Goal: Task Accomplishment & Management: Use online tool/utility

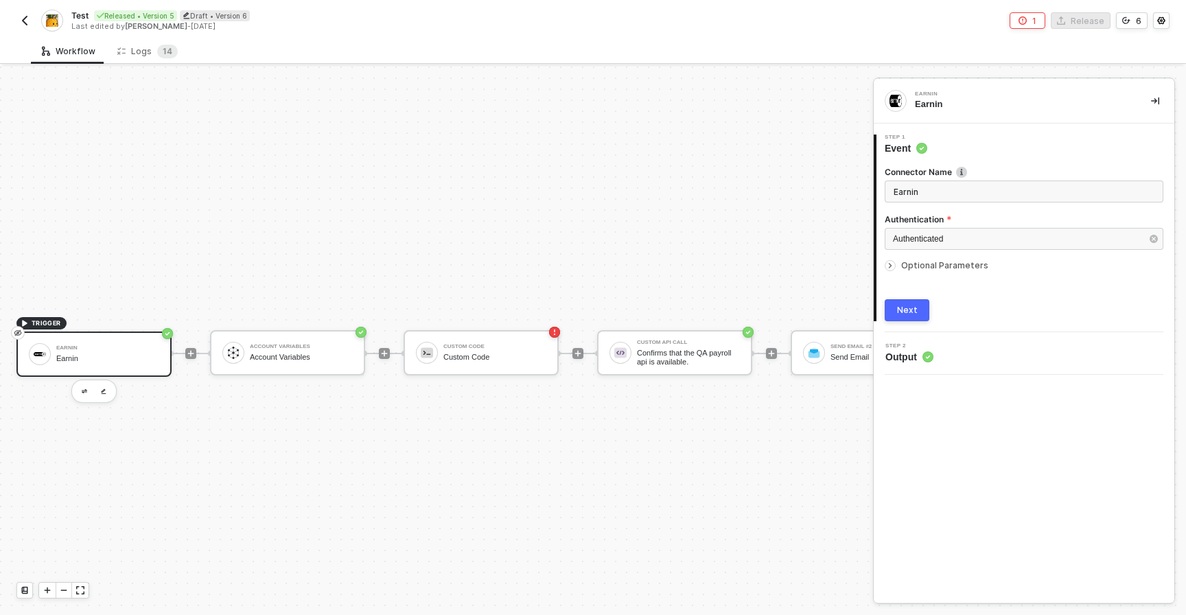
scroll to position [25, 0]
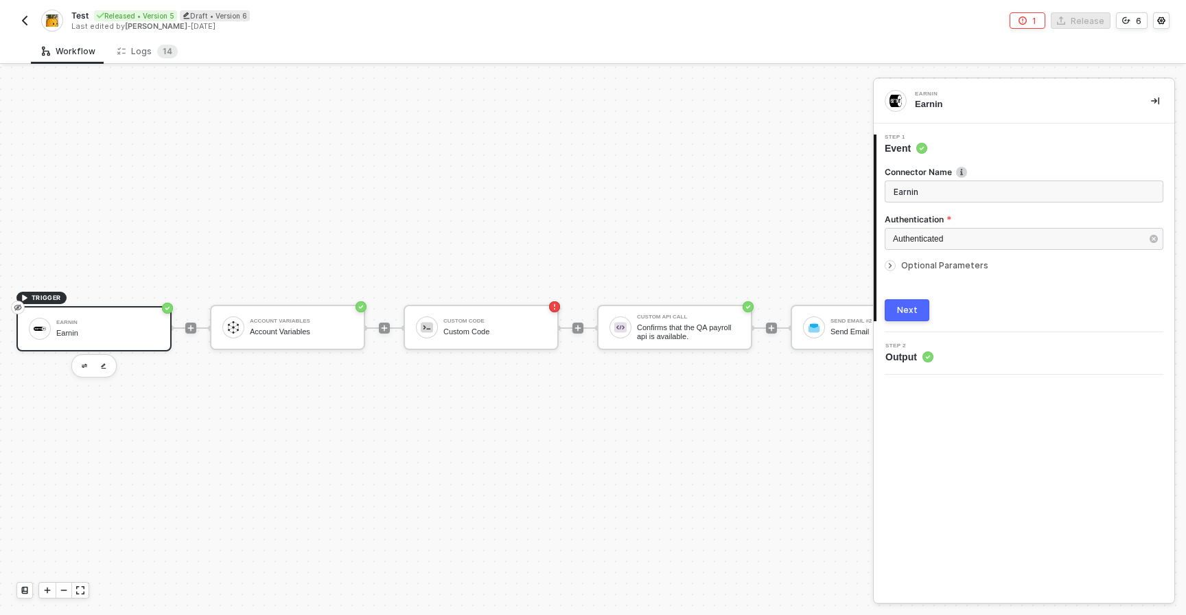
click at [26, 26] on button "button" at bounding box center [24, 20] width 16 height 16
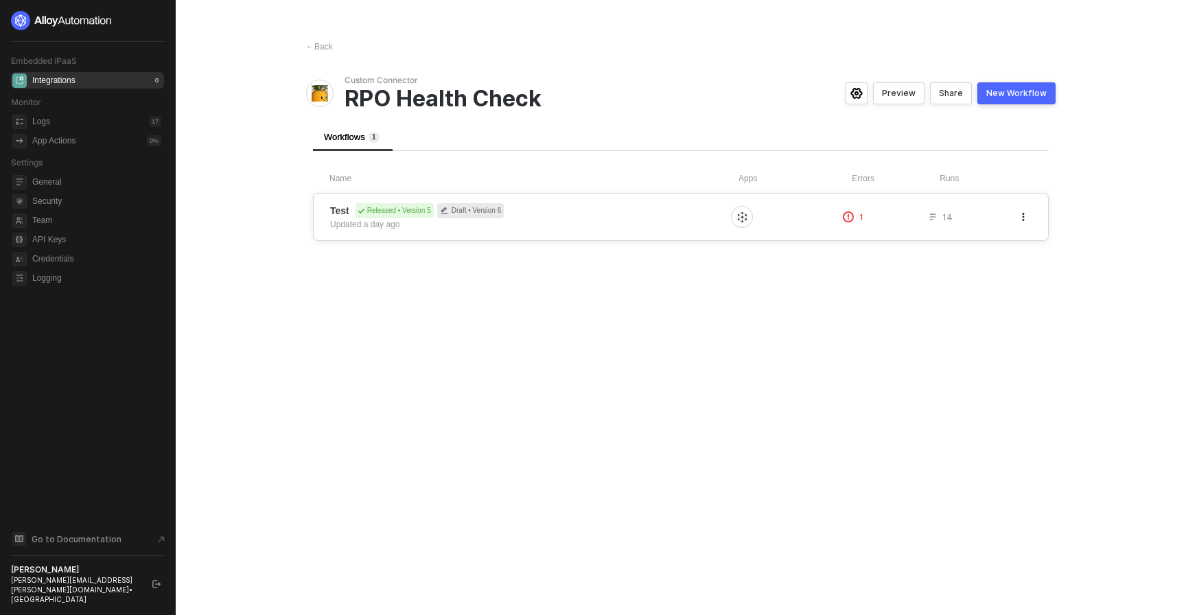
click at [581, 231] on div "Test Released • Version 5 Draft • Version 6 Updated a day ago 1 14" at bounding box center [681, 217] width 736 height 48
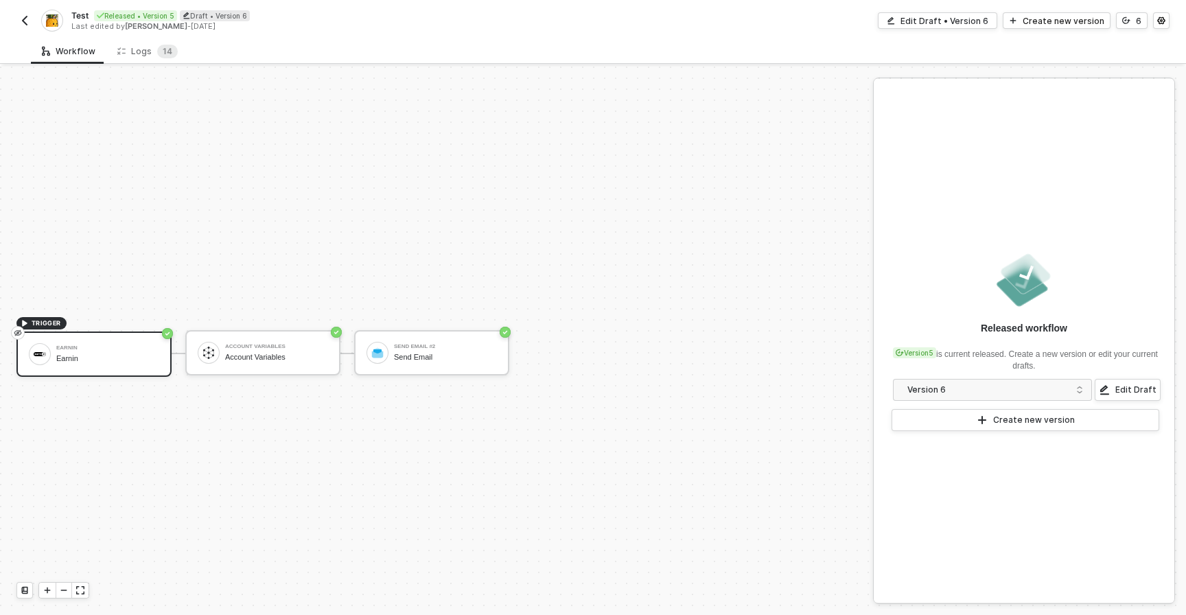
scroll to position [25, 0]
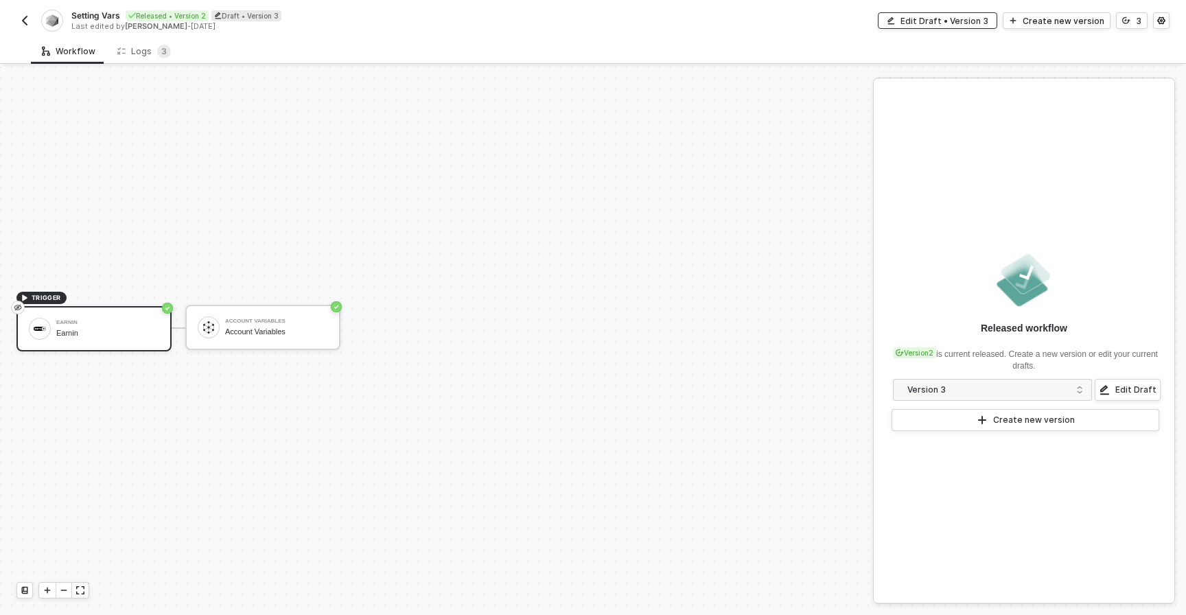
click at [944, 17] on div "Edit Draft • Version 3" at bounding box center [944, 21] width 88 height 12
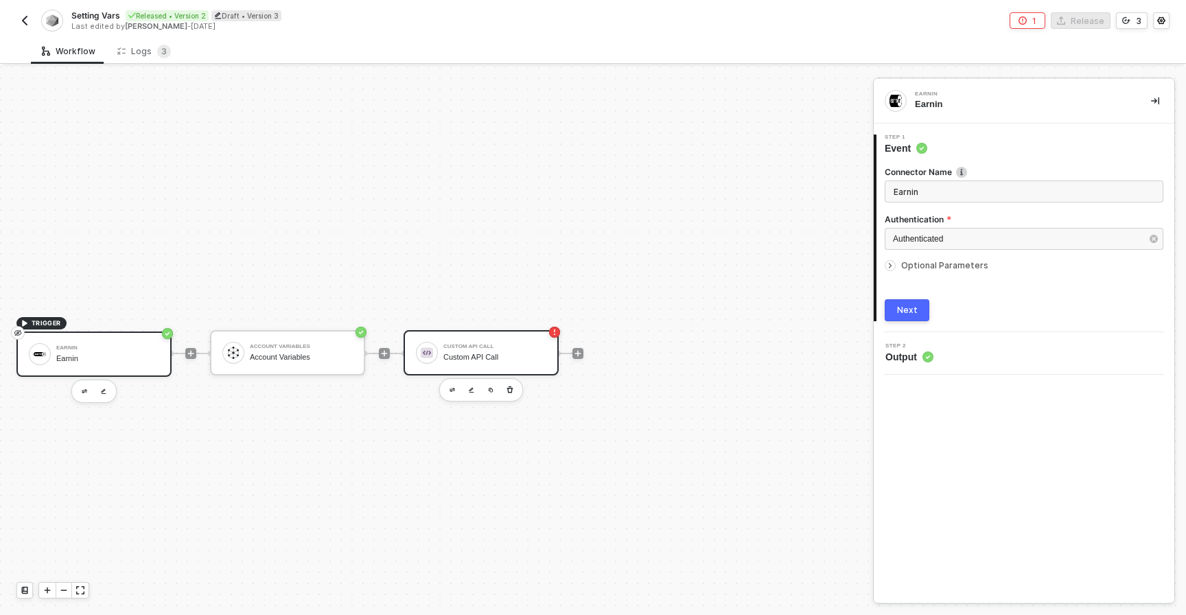
click at [469, 341] on div "Custom API Call Custom API Call" at bounding box center [494, 353] width 103 height 26
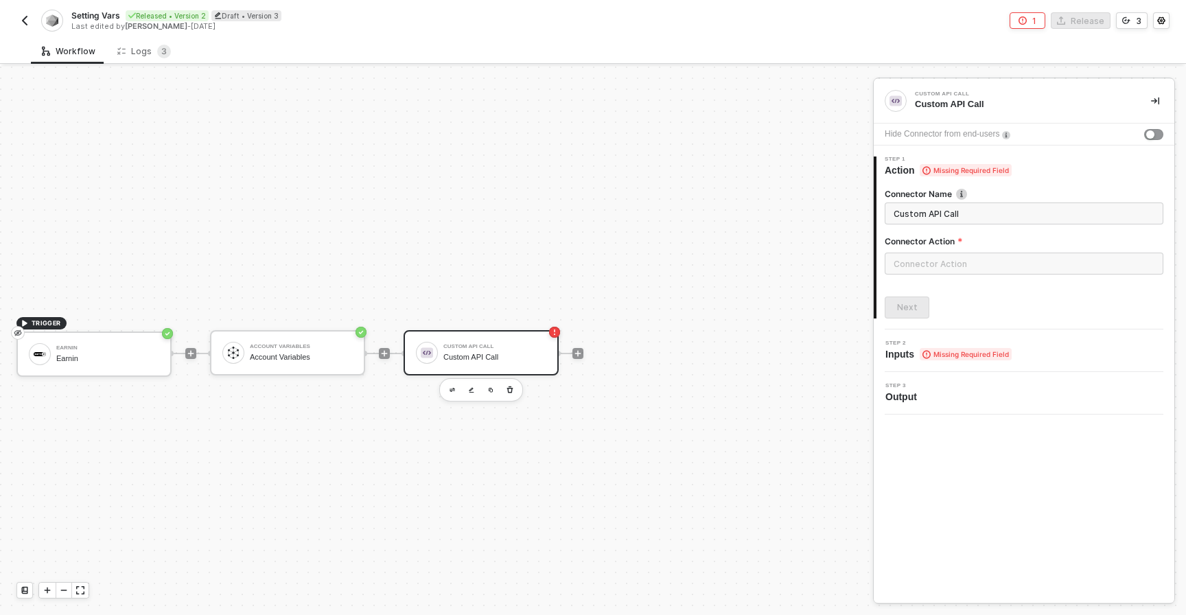
click at [615, 400] on div at bounding box center [578, 353] width 183 height 107
click at [504, 342] on div "Custom API Call Custom API Call" at bounding box center [494, 353] width 103 height 26
click at [896, 268] on input "text" at bounding box center [1024, 264] width 279 height 22
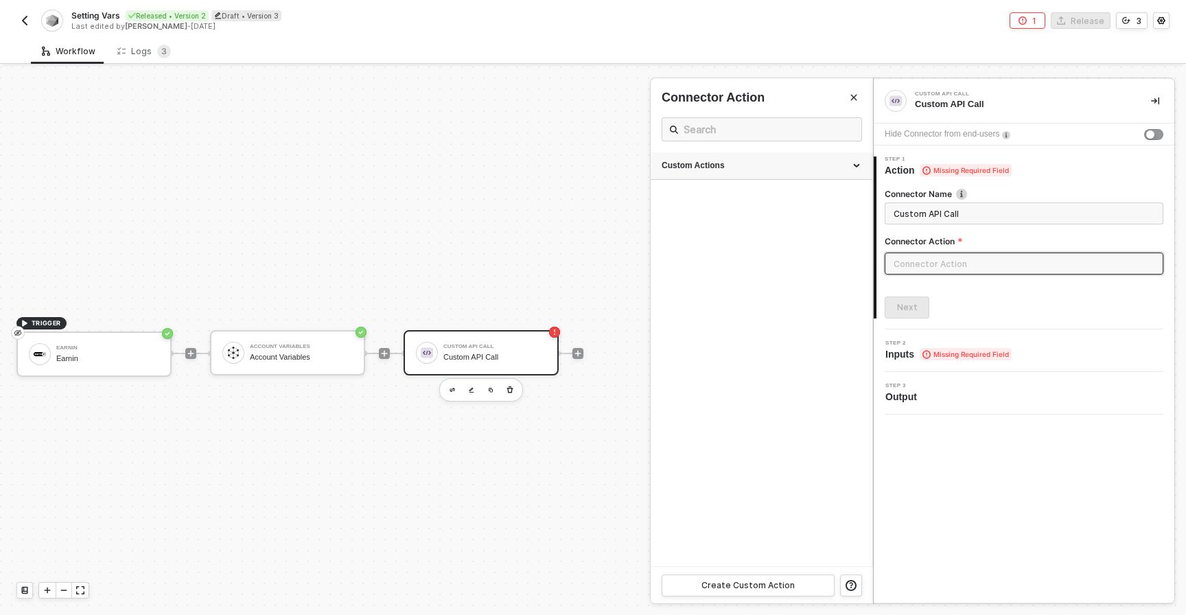
click at [730, 163] on div "Custom Actions" at bounding box center [762, 166] width 200 height 12
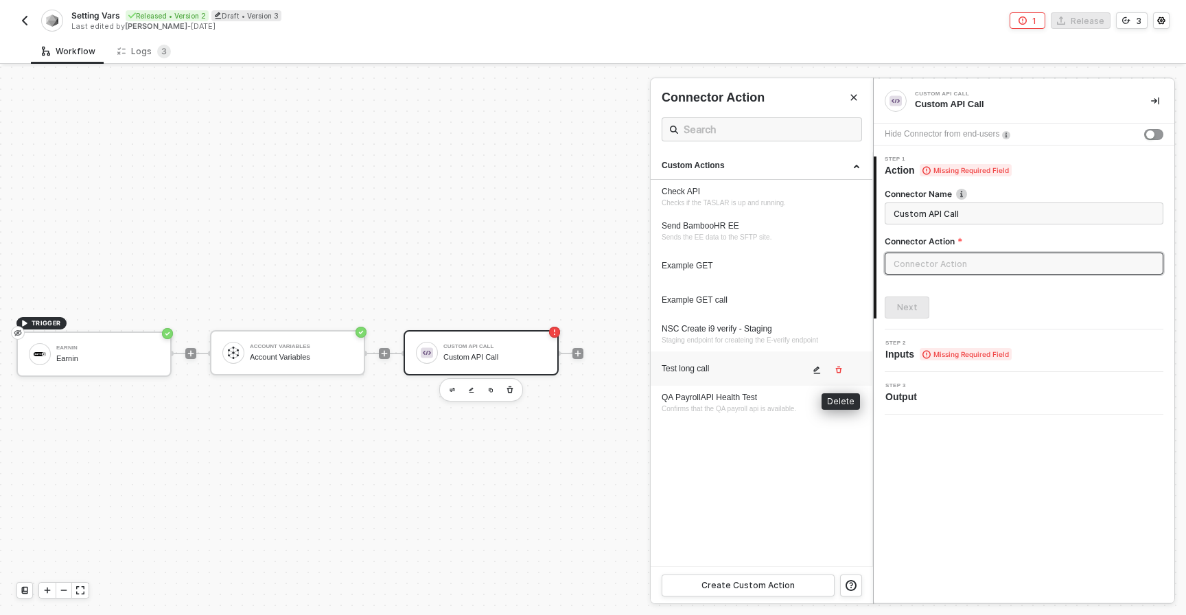
click at [846, 371] on button "button" at bounding box center [839, 370] width 16 height 16
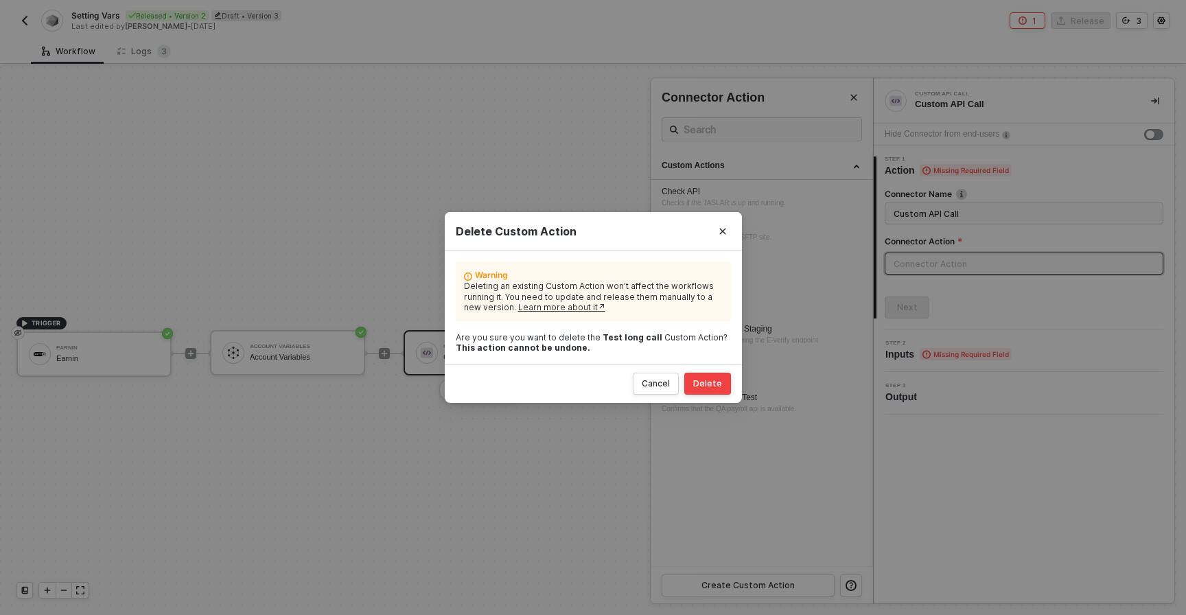
click at [712, 386] on div "Delete" at bounding box center [707, 383] width 29 height 11
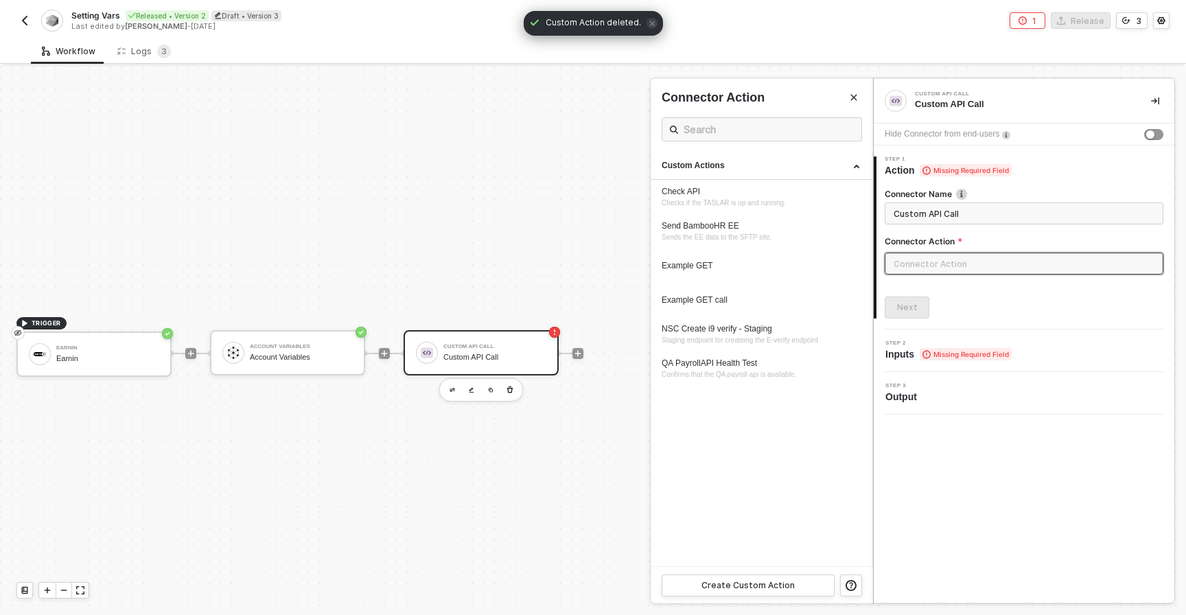
click at [813, 494] on ul "Custom Actions Check API Checks if the TASLAR is up and running. Send BambooHR …" at bounding box center [762, 359] width 222 height 414
click at [782, 581] on div "Create Custom Action" at bounding box center [747, 585] width 93 height 11
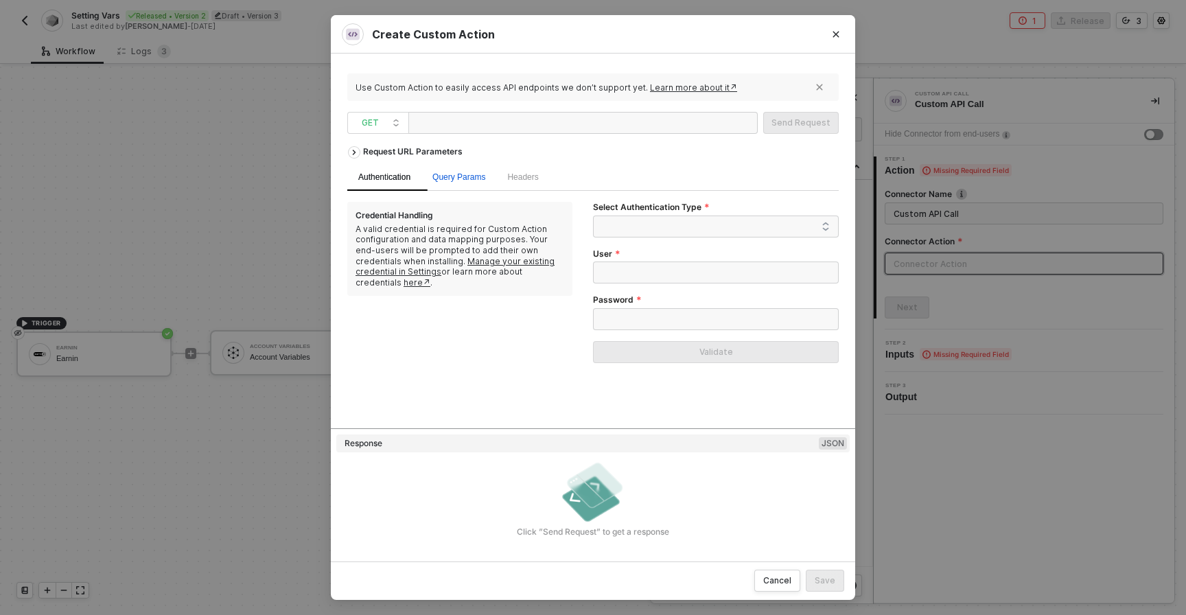
click at [468, 178] on span "Query Params" at bounding box center [458, 177] width 53 height 10
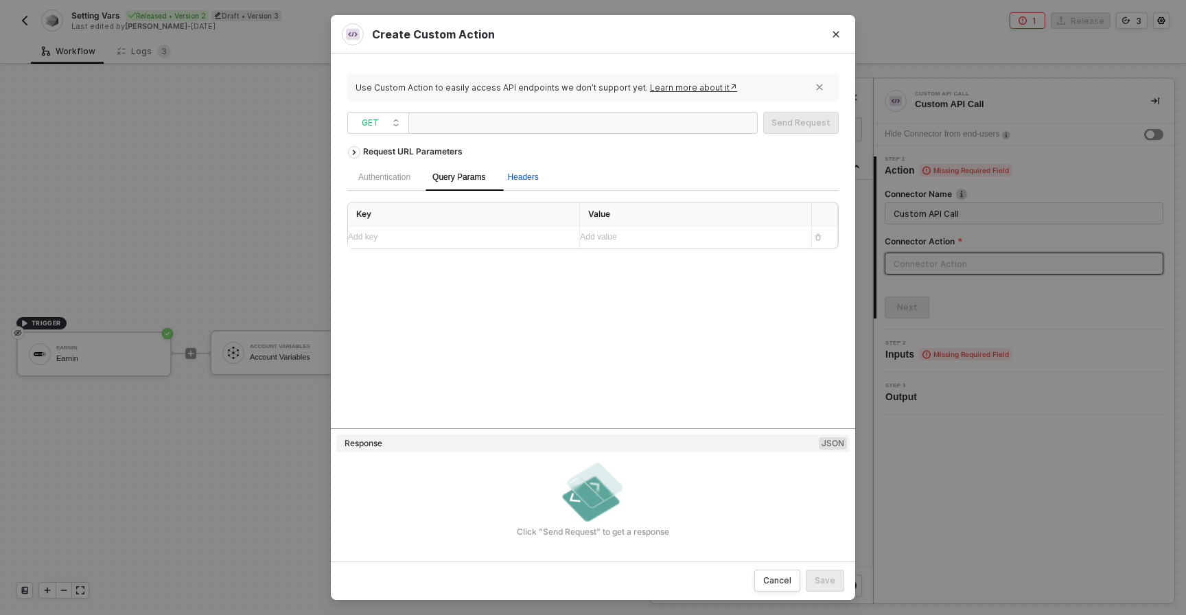
click at [529, 177] on span "Headers" at bounding box center [522, 177] width 31 height 10
click at [479, 178] on span "Query Params" at bounding box center [458, 177] width 53 height 10
click at [416, 178] on div "Authentication" at bounding box center [384, 177] width 74 height 27
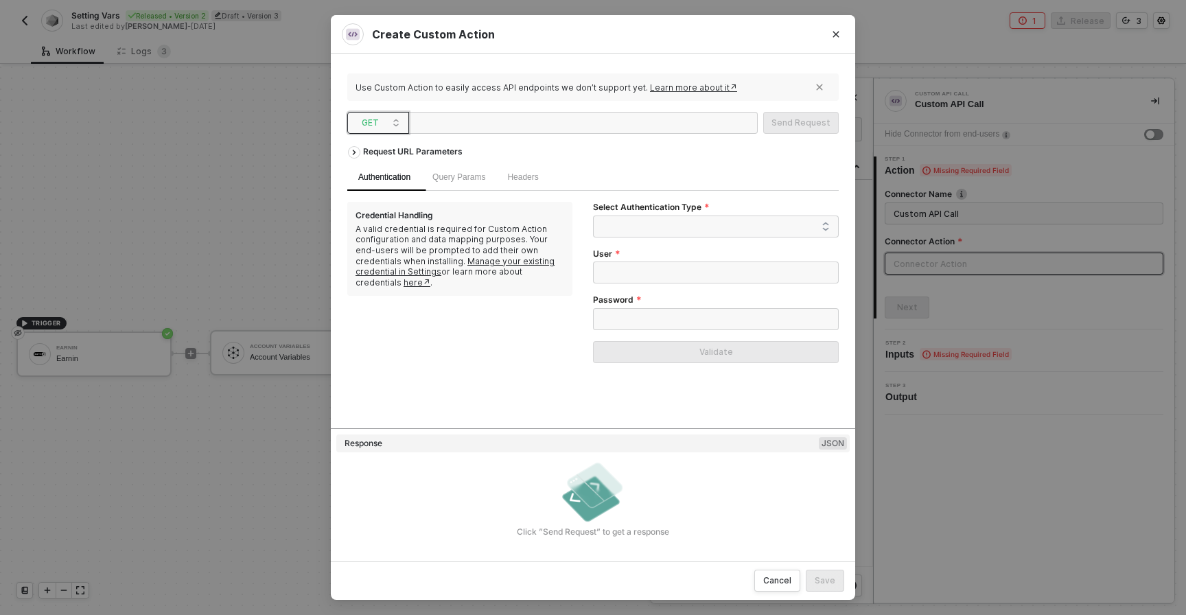
click at [353, 115] on div "GET" at bounding box center [378, 123] width 62 height 22
click at [379, 165] on div "POST" at bounding box center [378, 172] width 51 height 16
click at [835, 37] on icon "Close" at bounding box center [836, 34] width 8 height 8
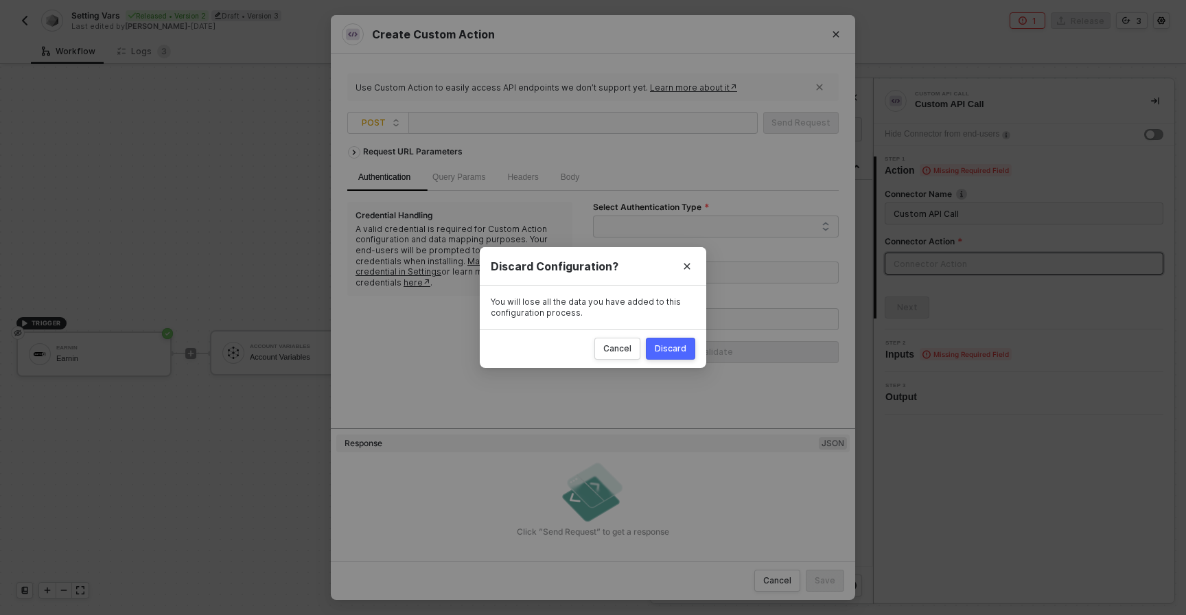
click at [670, 347] on div "Discard" at bounding box center [671, 348] width 32 height 11
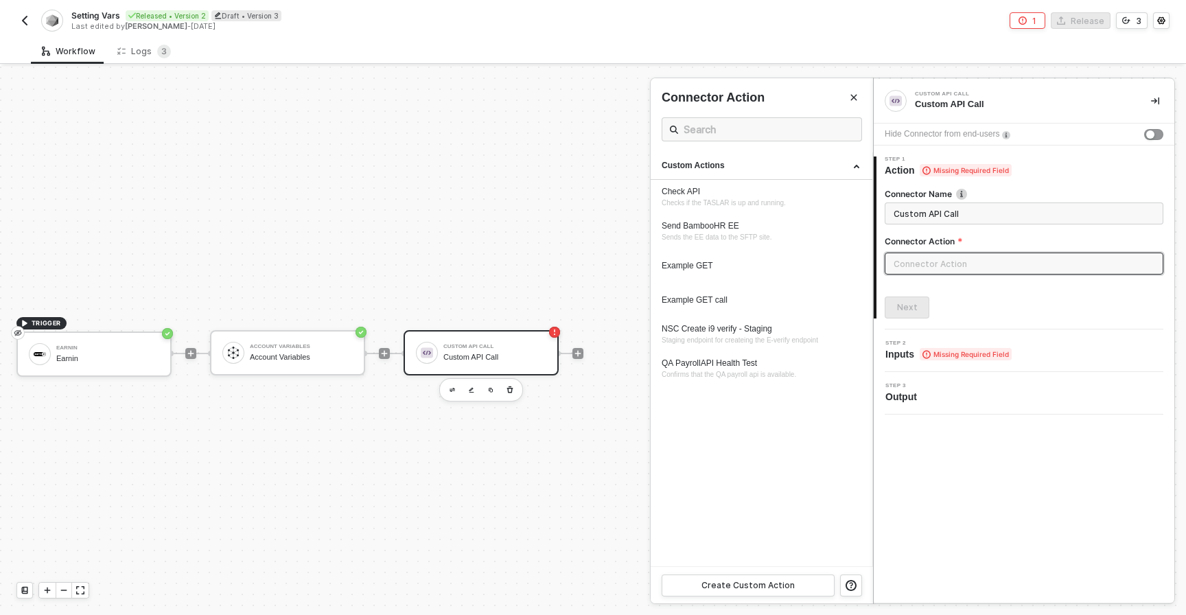
click at [310, 397] on div at bounding box center [593, 341] width 1186 height 548
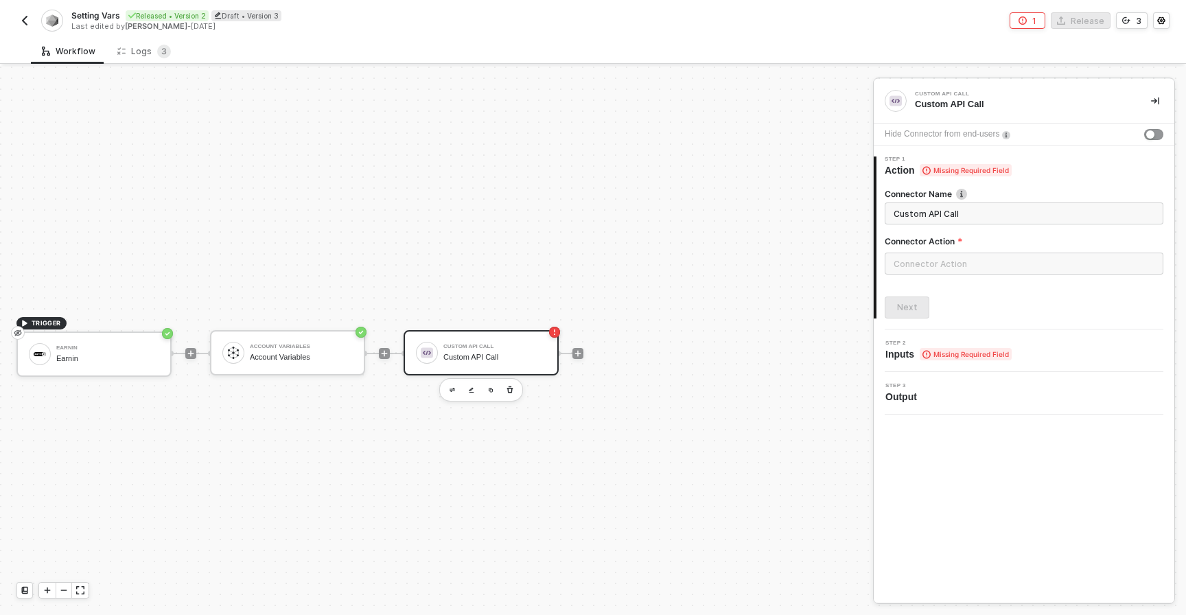
click at [452, 350] on div "Custom API Call Custom API Call" at bounding box center [494, 353] width 103 height 26
click at [459, 353] on div "Custom API Call" at bounding box center [494, 357] width 103 height 9
click at [894, 265] on input "text" at bounding box center [1024, 264] width 279 height 22
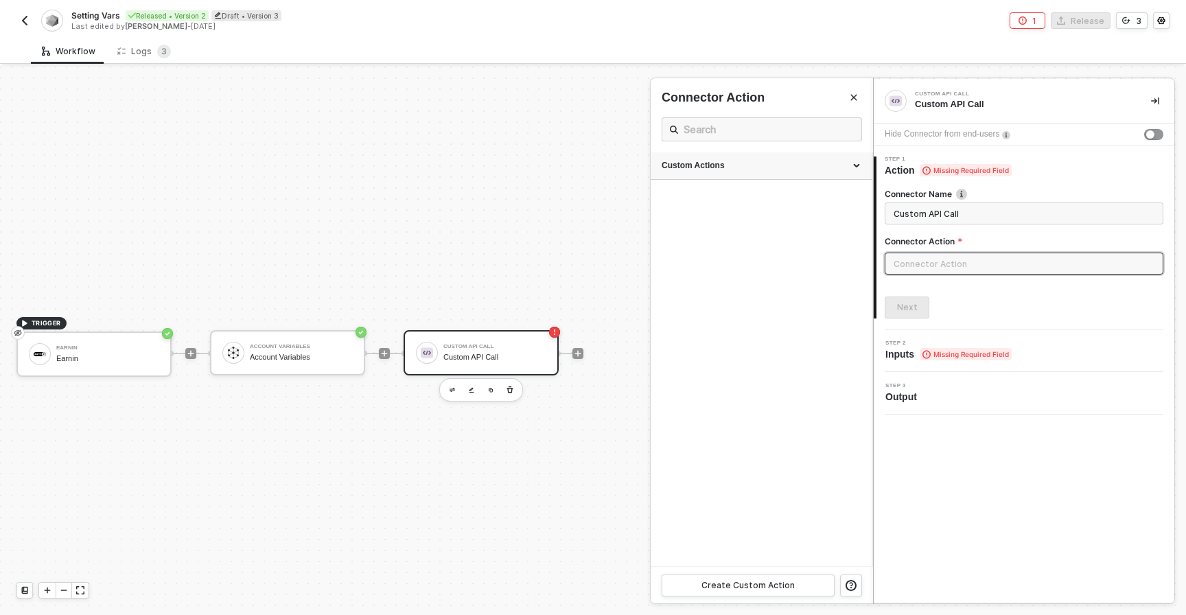
click at [710, 163] on div "Custom Actions" at bounding box center [762, 166] width 200 height 12
drag, startPoint x: 568, startPoint y: 294, endPoint x: 638, endPoint y: 413, distance: 137.8
click at [568, 294] on div at bounding box center [593, 341] width 1186 height 548
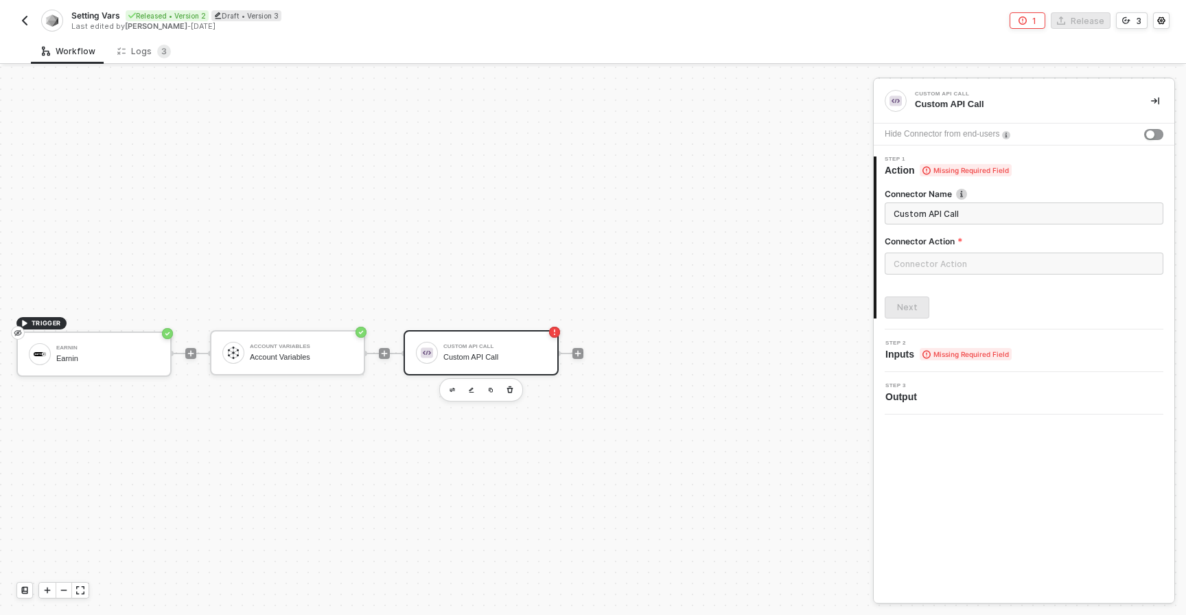
click at [457, 347] on div "Custom API Call" at bounding box center [494, 346] width 103 height 5
click at [924, 253] on input "text" at bounding box center [1024, 264] width 279 height 22
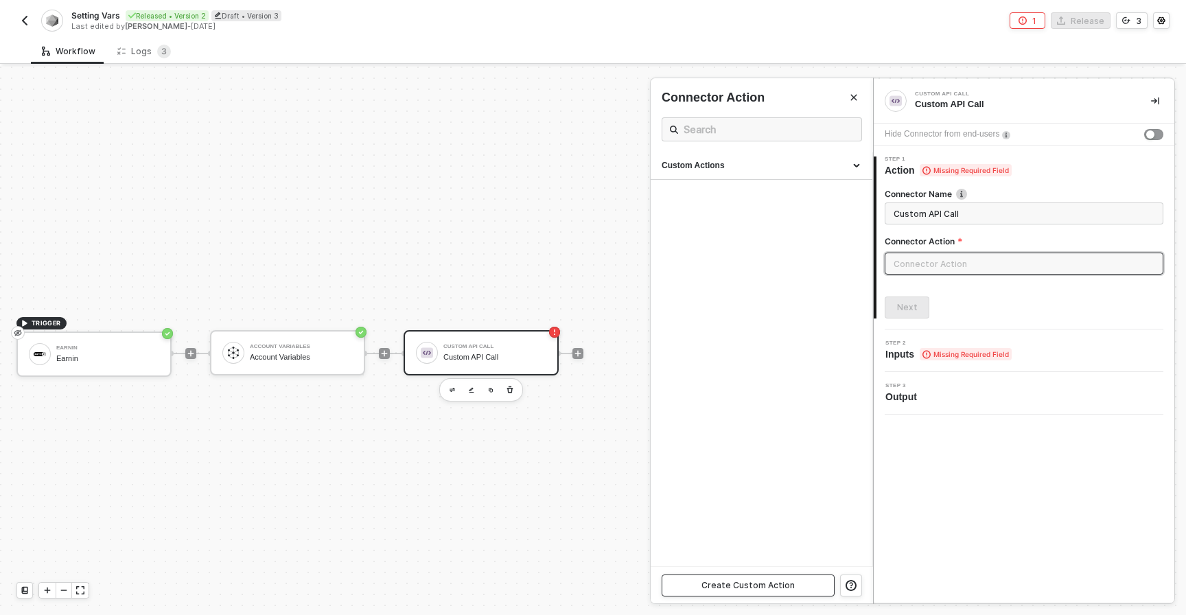
click at [756, 588] on div "Create Custom Action" at bounding box center [747, 585] width 93 height 11
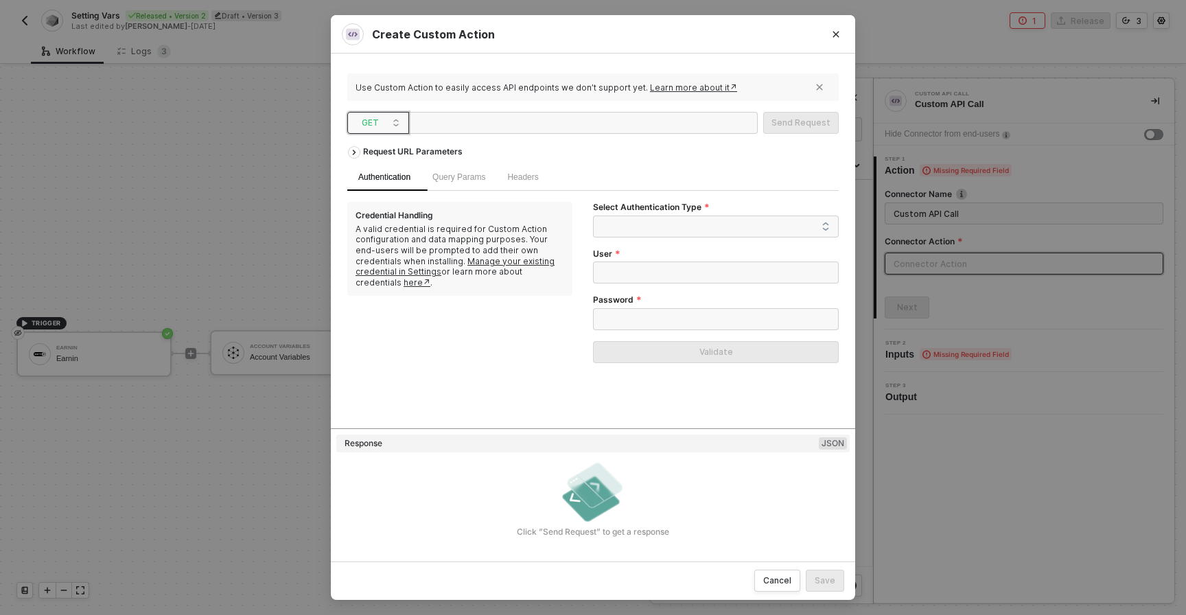
click at [362, 123] on span "GET" at bounding box center [381, 123] width 38 height 21
click at [380, 174] on div "POST" at bounding box center [378, 172] width 51 height 16
click at [590, 173] on div "Body" at bounding box center [570, 177] width 40 height 27
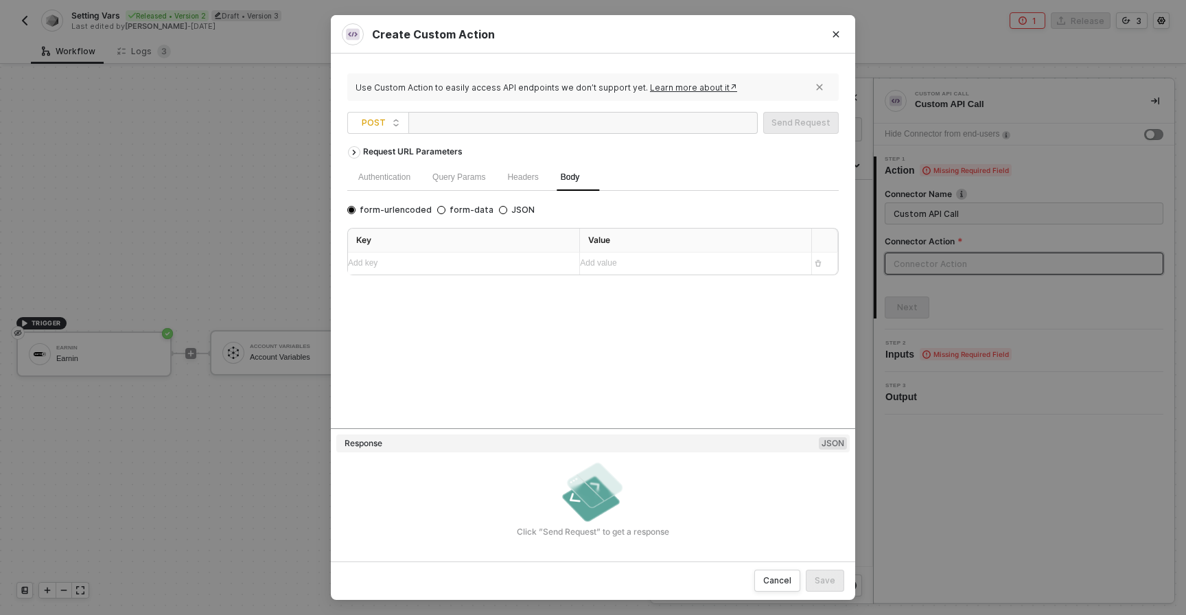
click at [439, 265] on div "Add key ﻿" at bounding box center [458, 263] width 220 height 13
click at [594, 266] on div "Add value ﻿" at bounding box center [690, 264] width 220 height 13
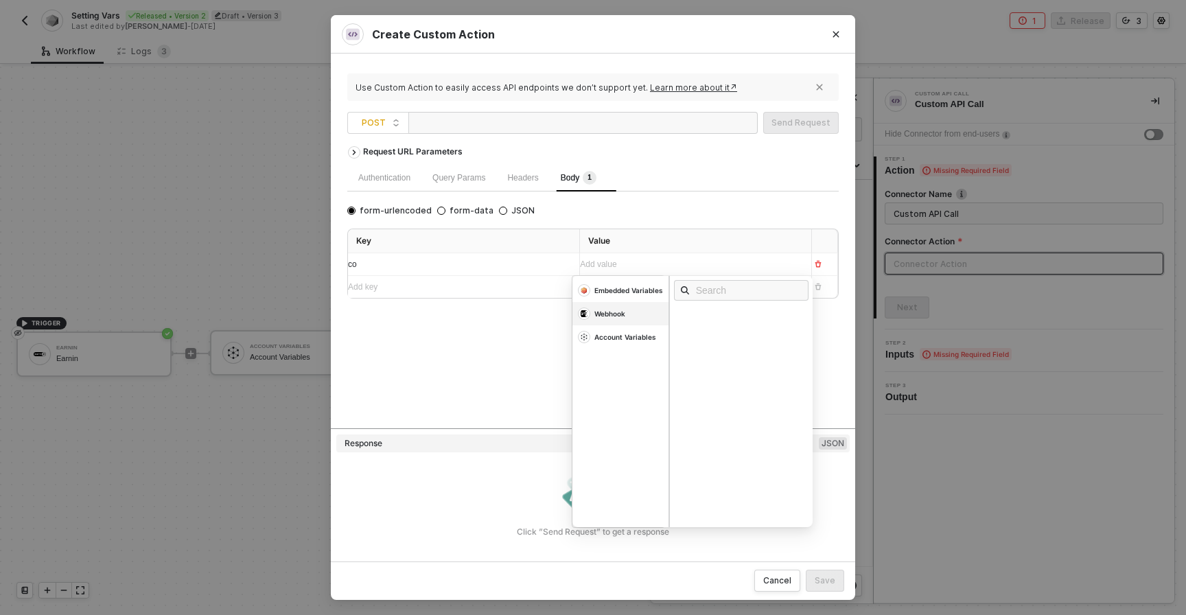
click at [618, 322] on div "Webhook" at bounding box center [620, 313] width 96 height 23
click at [618, 331] on div "Account Variables" at bounding box center [620, 336] width 96 height 23
click at [701, 414] on div "Company Id" at bounding box center [702, 413] width 43 height 10
click at [481, 373] on div "Request URL Parameters Authentication Query Params Headers Body 1 form-urlencod…" at bounding box center [592, 283] width 491 height 288
